Goal: Find contact information: Find contact information

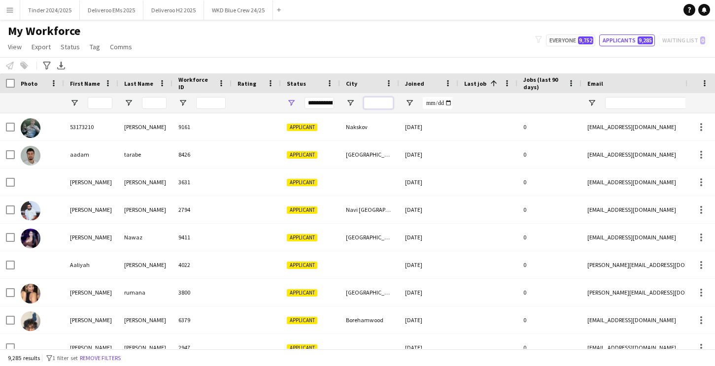
click at [388, 106] on input "City Filter Input" at bounding box center [379, 103] width 30 height 12
type input "*******"
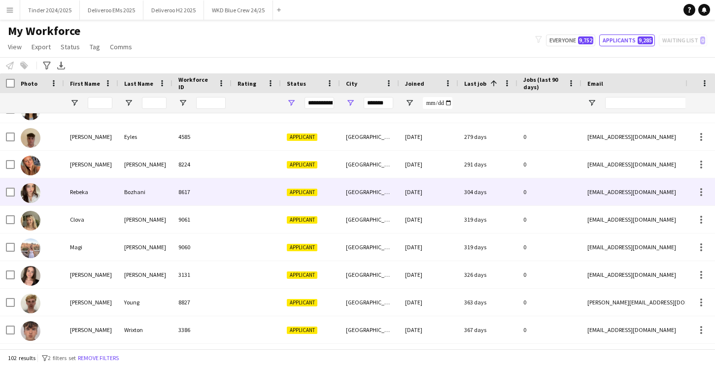
click at [248, 194] on div at bounding box center [256, 191] width 49 height 27
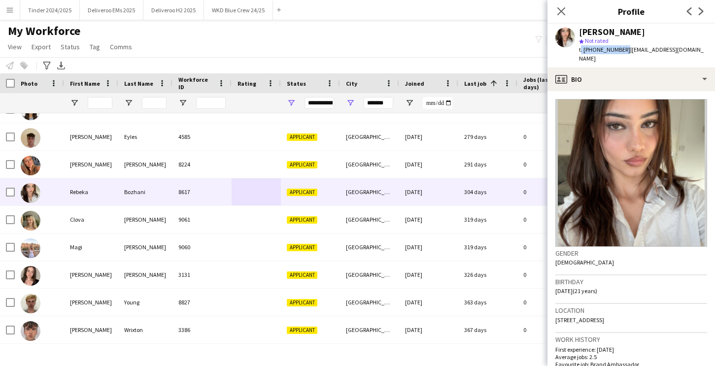
drag, startPoint x: 622, startPoint y: 48, endPoint x: 578, endPoint y: 48, distance: 44.4
click at [578, 48] on div "[PERSON_NAME] star Not rated t. [PHONE_NUMBER] | [EMAIL_ADDRESS][DOMAIN_NAME]" at bounding box center [631, 46] width 168 height 44
copy span "t. [PHONE_NUMBER]"
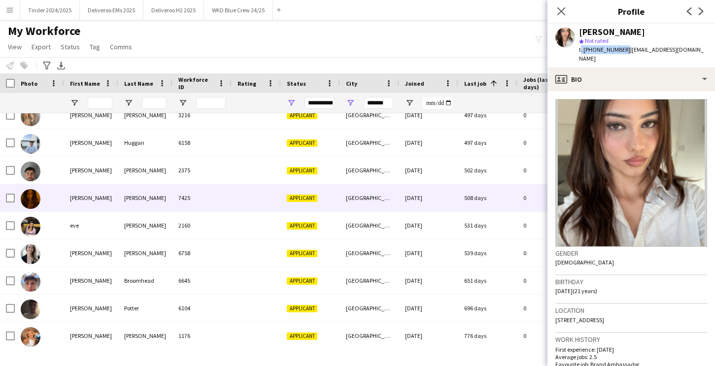
scroll to position [2558, 0]
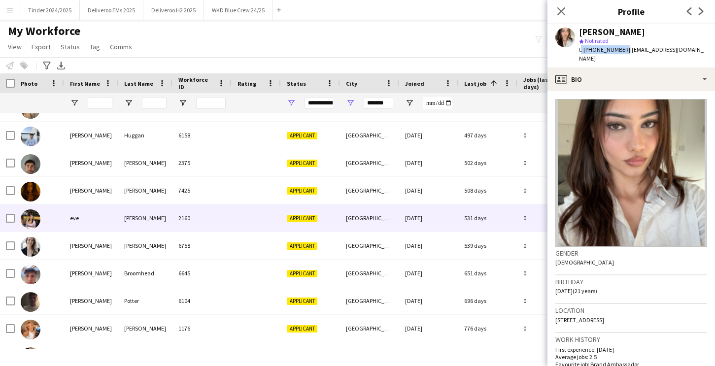
click at [158, 214] on div "[PERSON_NAME]" at bounding box center [145, 218] width 54 height 27
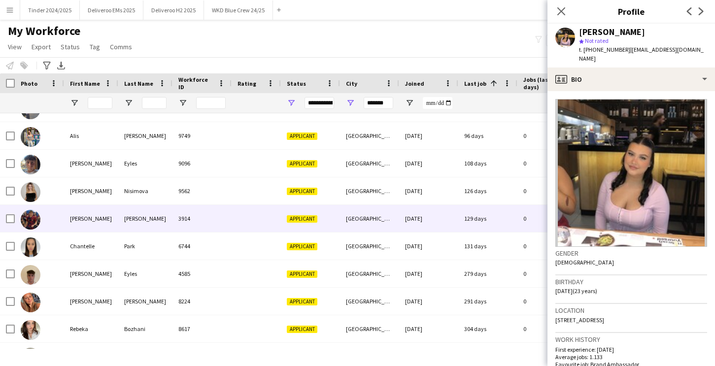
click at [142, 224] on div "[PERSON_NAME]" at bounding box center [145, 218] width 54 height 27
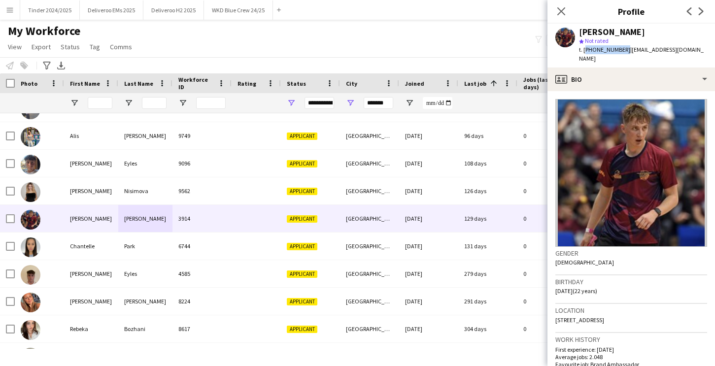
drag, startPoint x: 622, startPoint y: 51, endPoint x: 584, endPoint y: 49, distance: 38.0
click at [584, 49] on span "t. [PHONE_NUMBER]" at bounding box center [604, 49] width 51 height 7
copy span "[PHONE_NUMBER]"
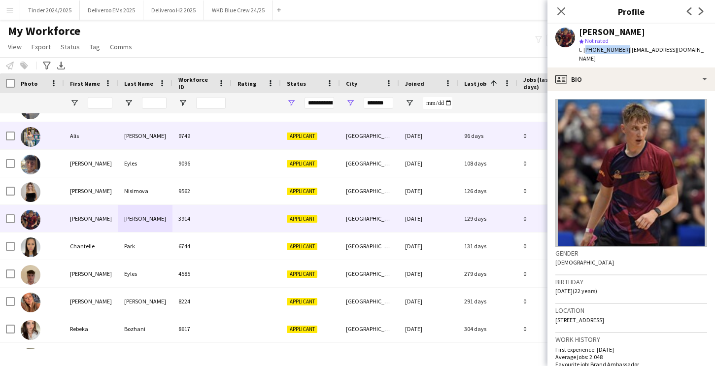
click at [120, 143] on div "[PERSON_NAME]" at bounding box center [145, 135] width 54 height 27
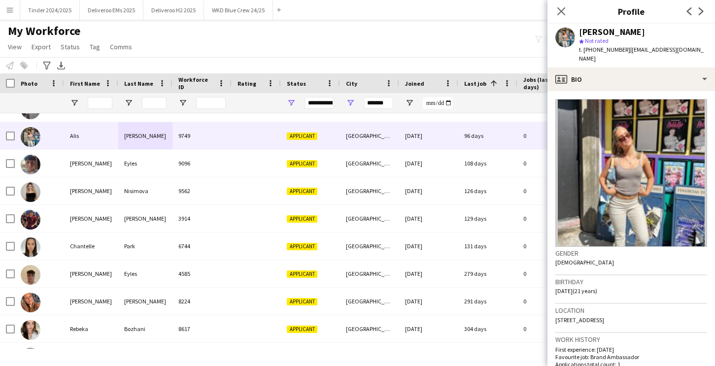
click at [398, 37] on div "My Workforce View Views Default view Deliveroo New view Update view Delete view…" at bounding box center [357, 41] width 715 height 34
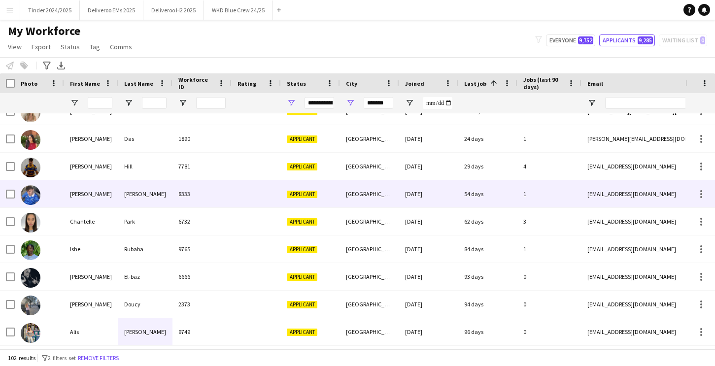
click at [209, 194] on div "8333" at bounding box center [201, 193] width 59 height 27
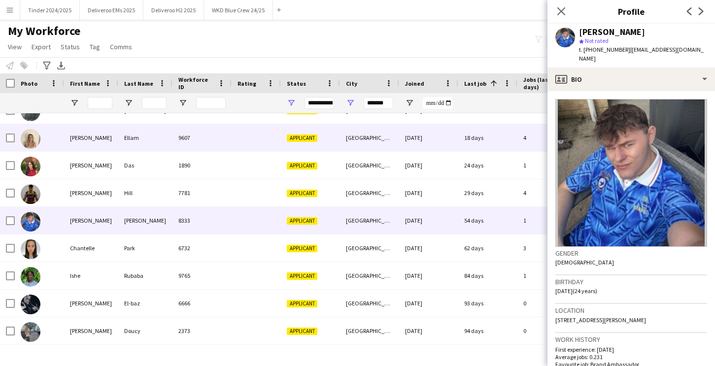
scroll to position [1770, 0]
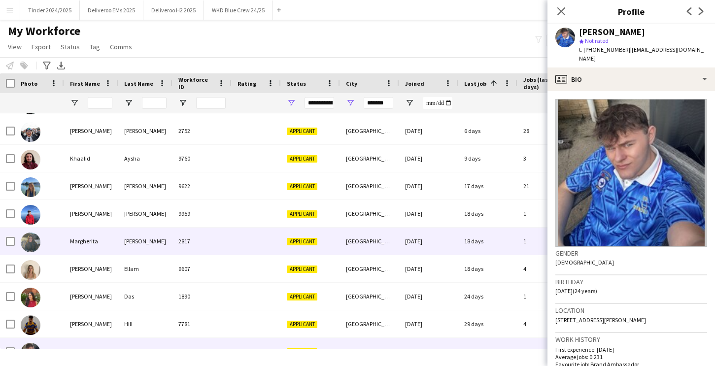
click at [163, 243] on div "[PERSON_NAME]" at bounding box center [145, 241] width 54 height 27
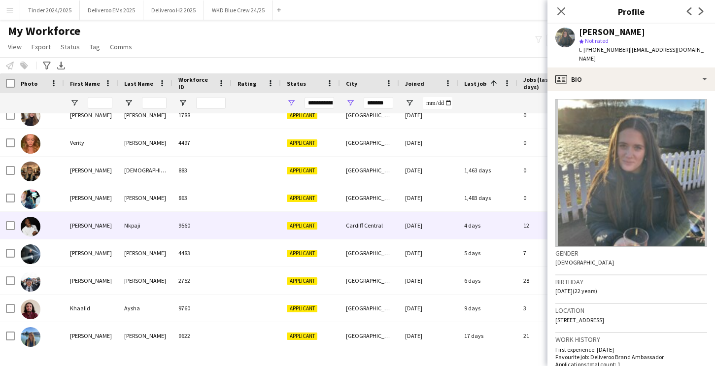
scroll to position [1598, 0]
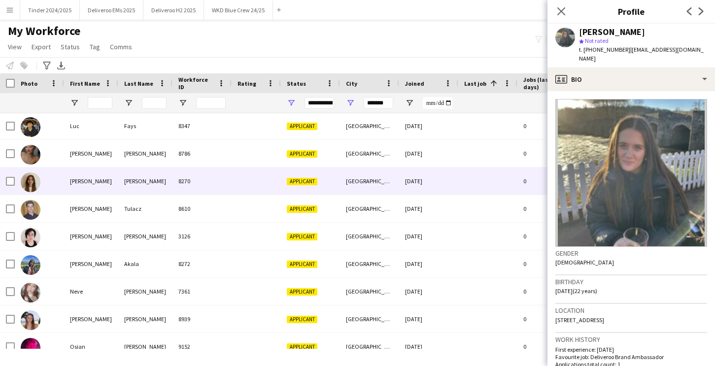
click at [166, 189] on div "[PERSON_NAME]" at bounding box center [145, 181] width 54 height 27
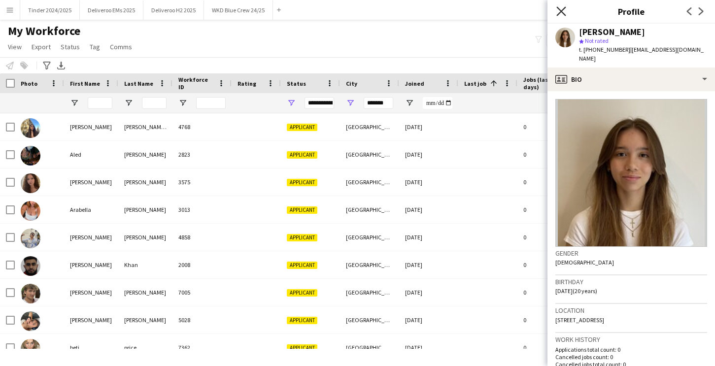
click at [562, 7] on icon "Close pop-in" at bounding box center [560, 10] width 9 height 9
